Goal: Task Accomplishment & Management: Manage account settings

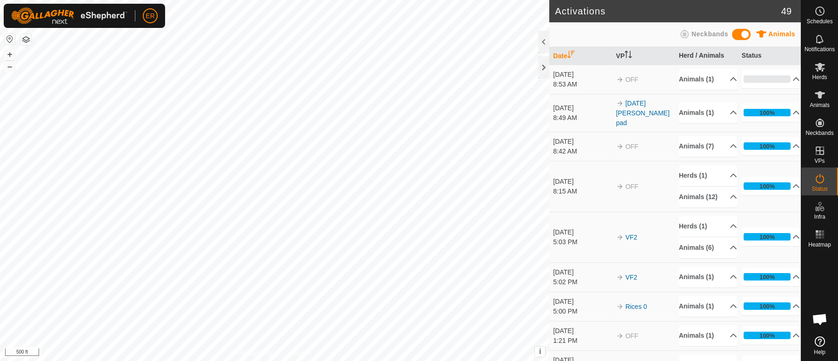
scroll to position [7742, 0]
click at [819, 66] on icon at bounding box center [819, 67] width 10 height 9
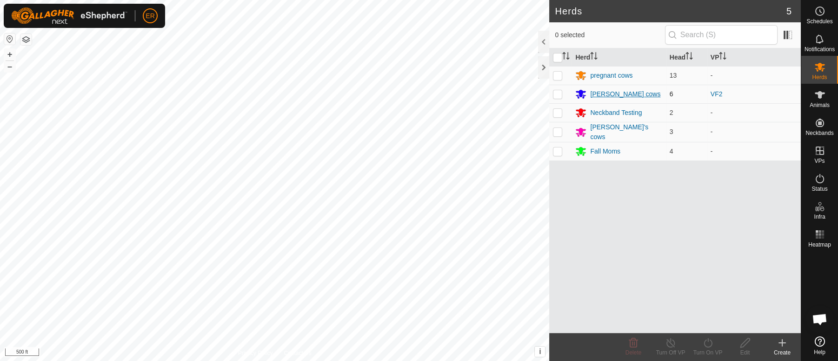
click at [620, 93] on div "[PERSON_NAME] cows" at bounding box center [625, 94] width 70 height 10
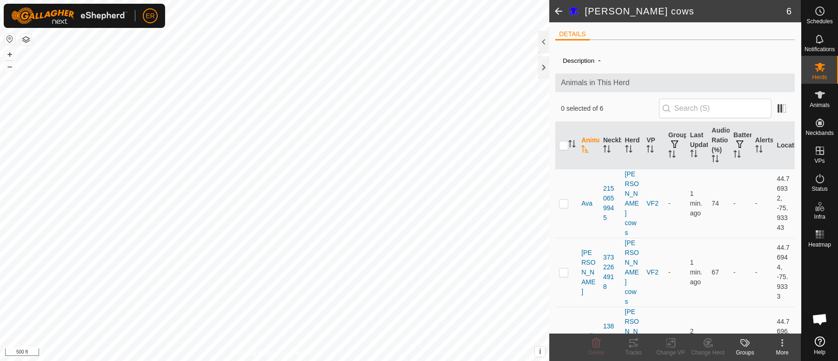
scroll to position [7742, 0]
click at [151, 12] on span "ER" at bounding box center [149, 16] width 9 height 10
click at [178, 72] on link "Logout" at bounding box center [193, 71] width 92 height 15
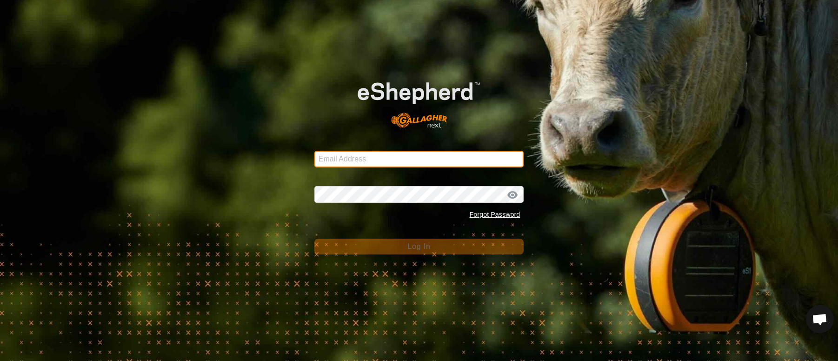
click at [339, 158] on input "Email Address" at bounding box center [419, 159] width 210 height 17
type input "eleanor.renaud@gmail.com"
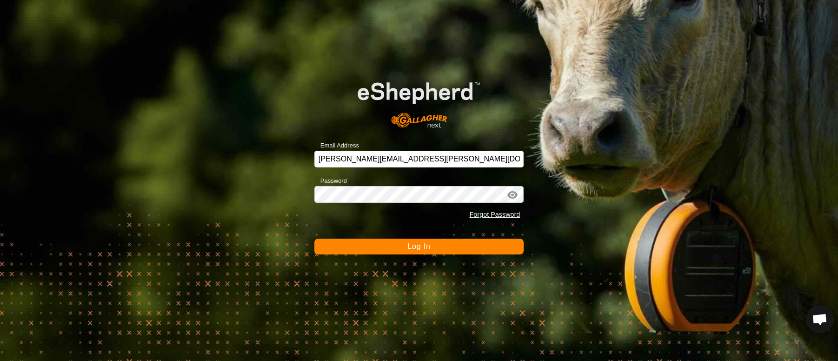
click at [416, 247] on span "Log In" at bounding box center [418, 246] width 23 height 8
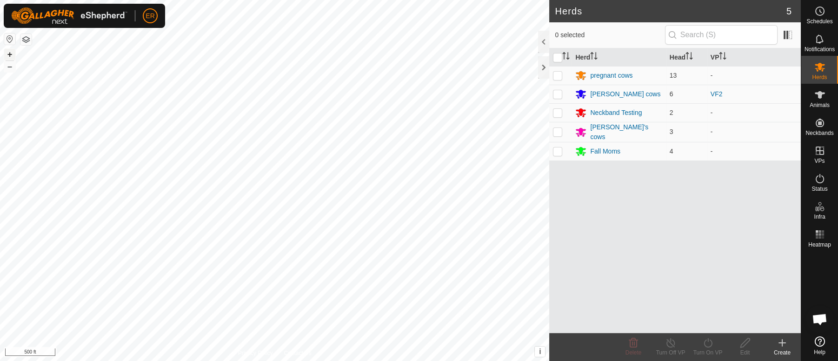
click at [8, 53] on button "+" at bounding box center [9, 54] width 11 height 11
click at [12, 68] on button "–" at bounding box center [9, 66] width 11 height 11
